Goal: Task Accomplishment & Management: Complete application form

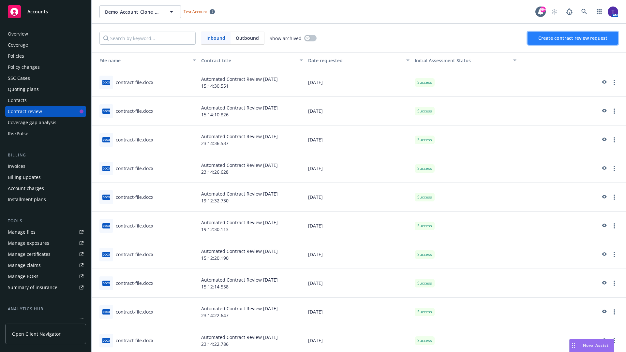
click at [573, 38] on span "Create contract review request" at bounding box center [573, 38] width 69 height 6
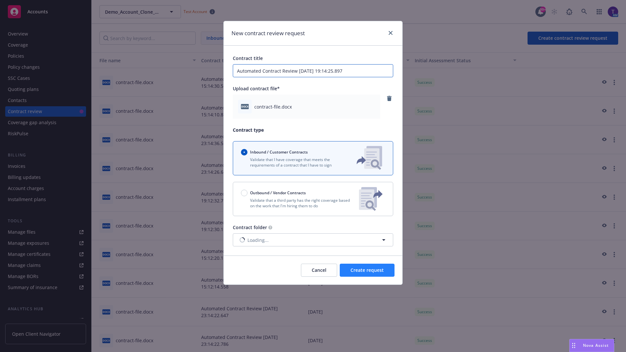
type input "Automated Contract Review 08-27-2025 19:14:25.897"
click at [367, 270] on span "Create request" at bounding box center [367, 270] width 33 height 6
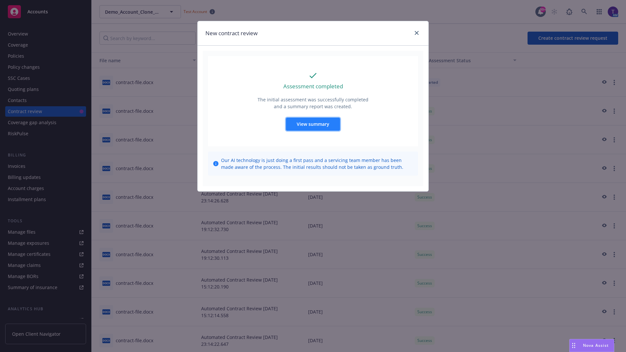
click at [313, 124] on span "View summary" at bounding box center [313, 124] width 33 height 6
